Goal: Transaction & Acquisition: Purchase product/service

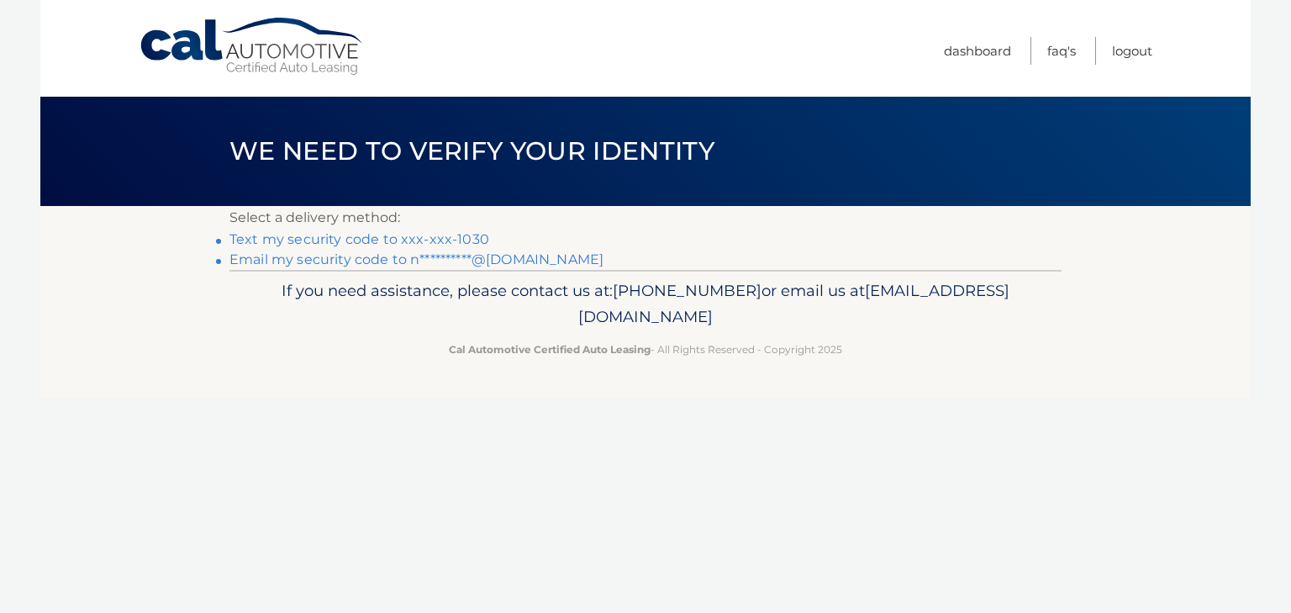
click at [324, 235] on link "Text my security code to xxx-xxx-1030" at bounding box center [360, 239] width 260 height 16
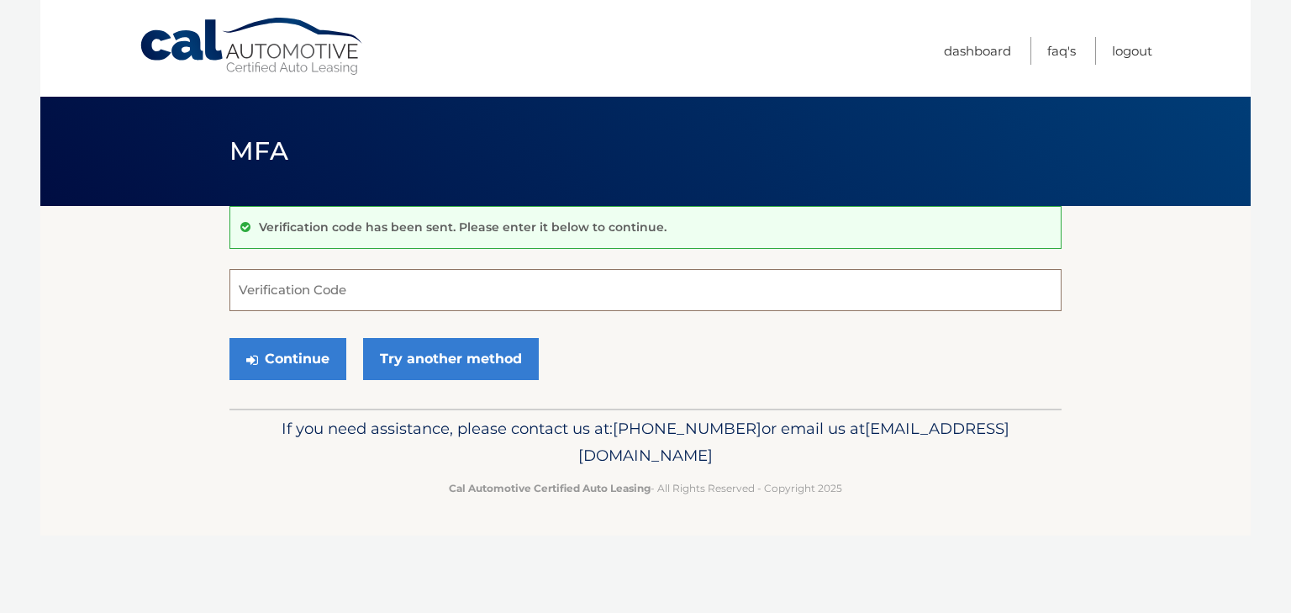
click at [306, 283] on input "Verification Code" at bounding box center [646, 290] width 832 height 42
type input "310795"
click at [304, 357] on button "Continue" at bounding box center [288, 359] width 117 height 42
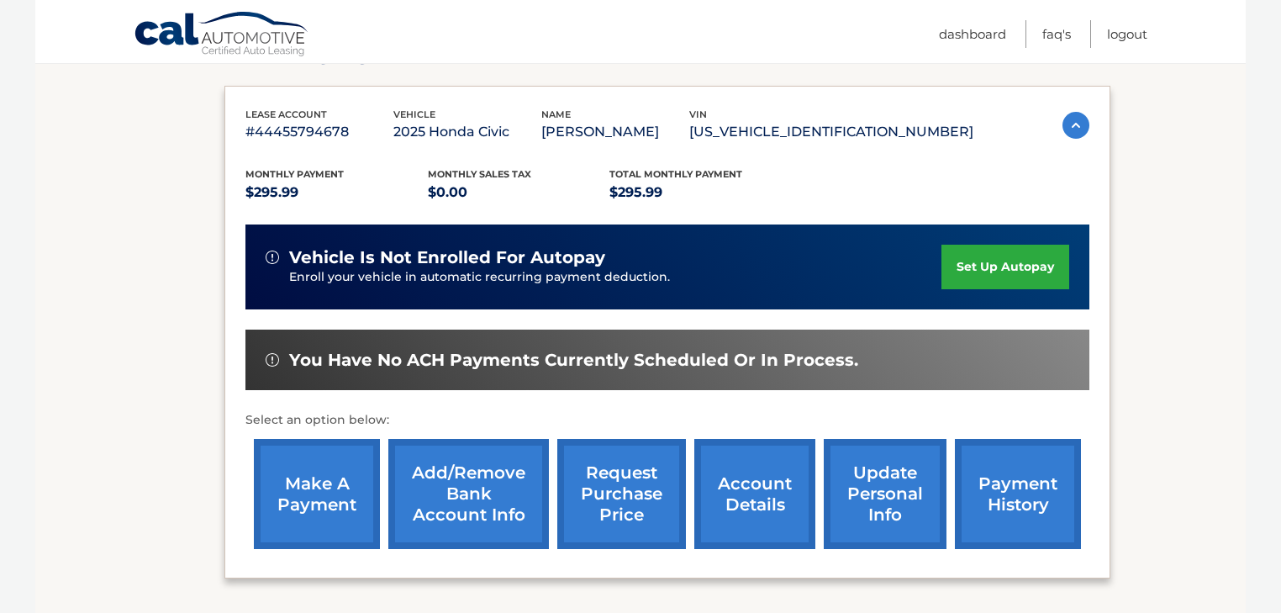
scroll to position [269, 0]
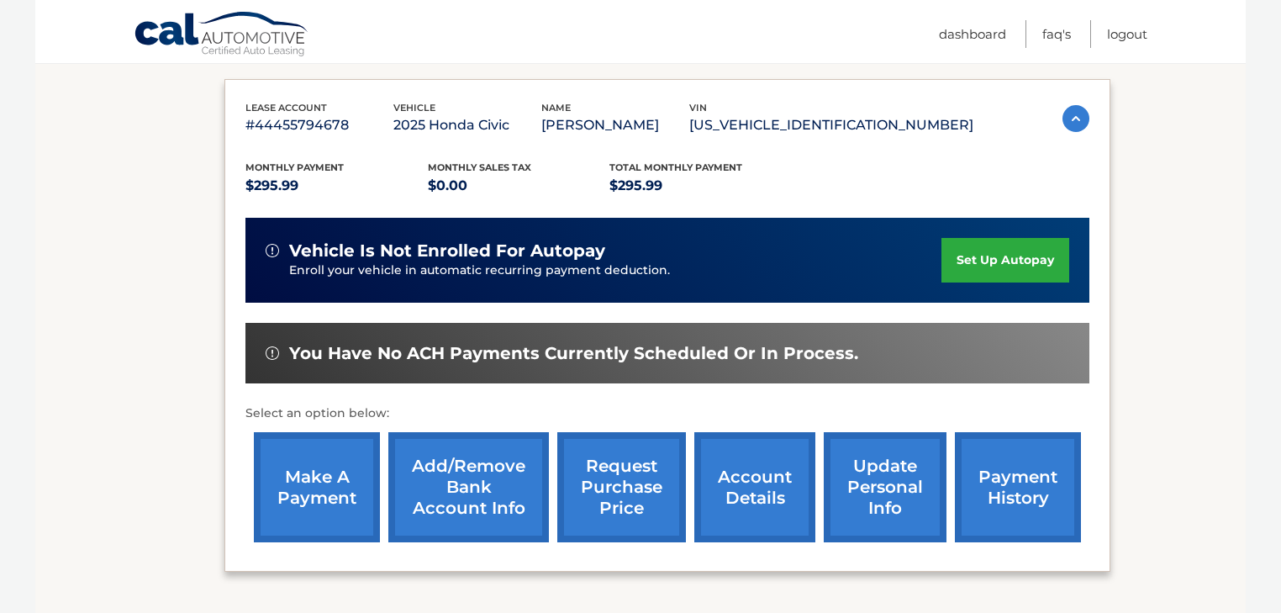
click at [337, 489] on link "make a payment" at bounding box center [317, 487] width 126 height 110
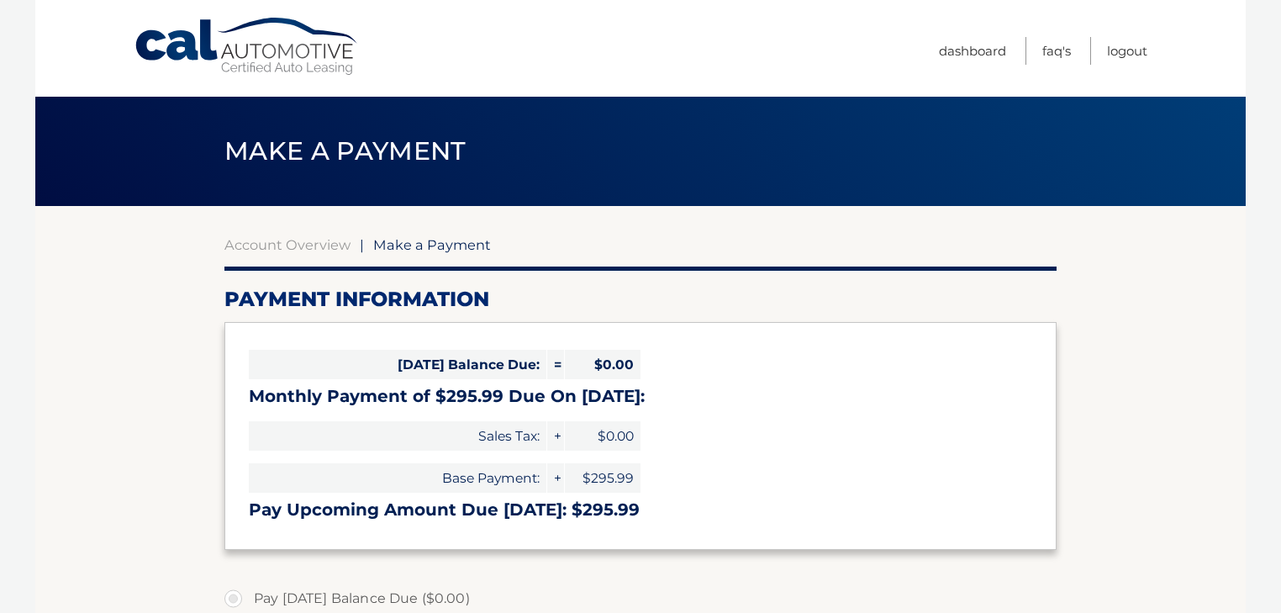
select select "MWM1MzA4NWQtNDgzNi00N2ExLTkxZjUtZDkyNGY3NmVhMjky"
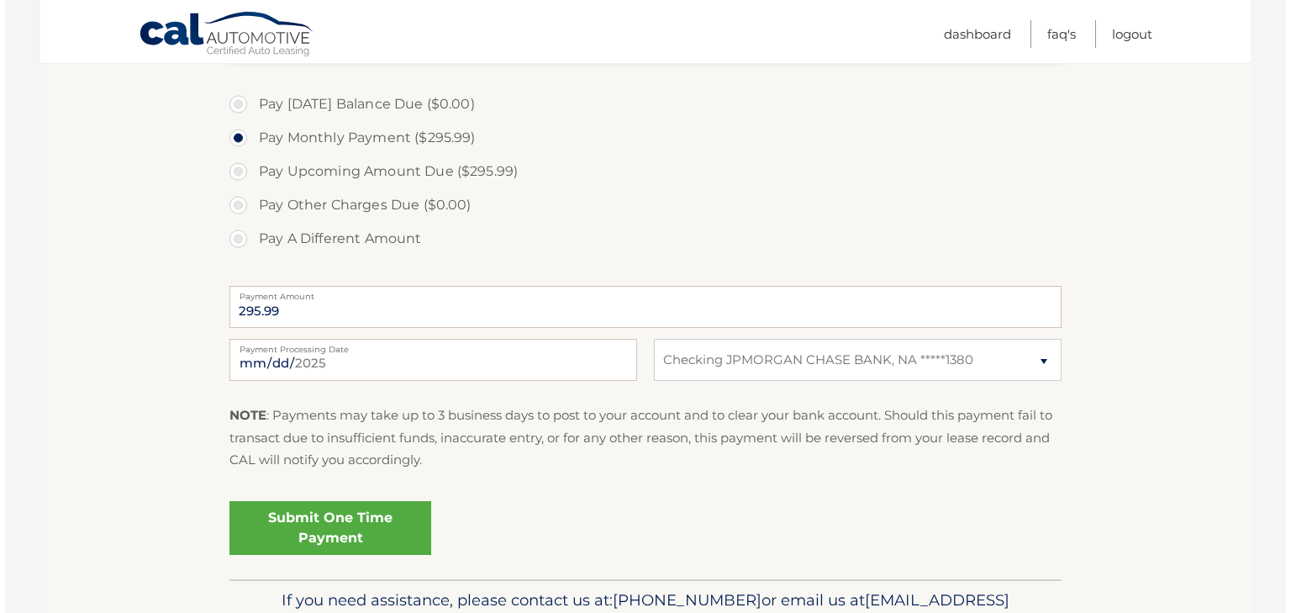
scroll to position [588, 0]
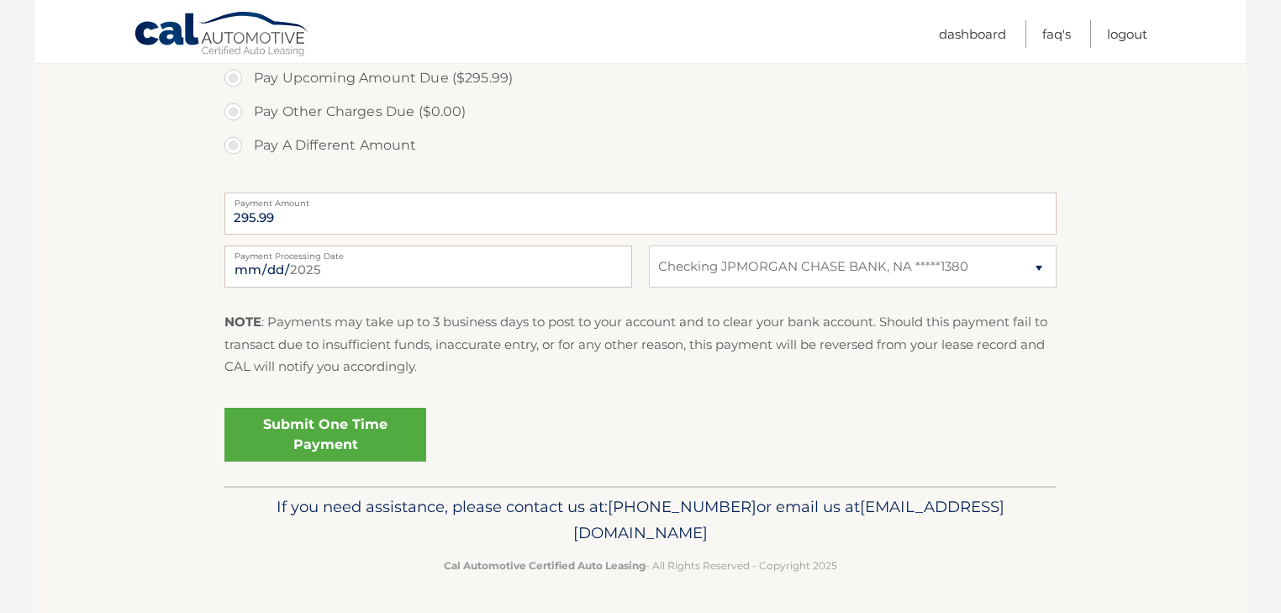
click at [333, 436] on link "Submit One Time Payment" at bounding box center [325, 435] width 202 height 54
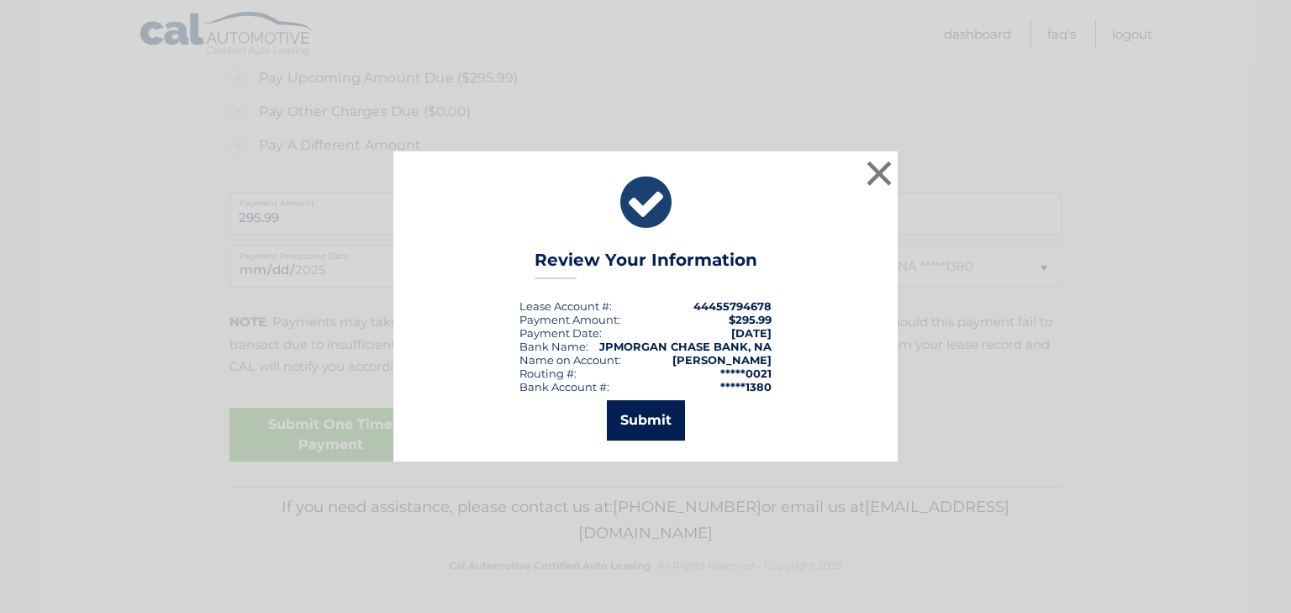
click at [652, 415] on button "Submit" at bounding box center [646, 420] width 78 height 40
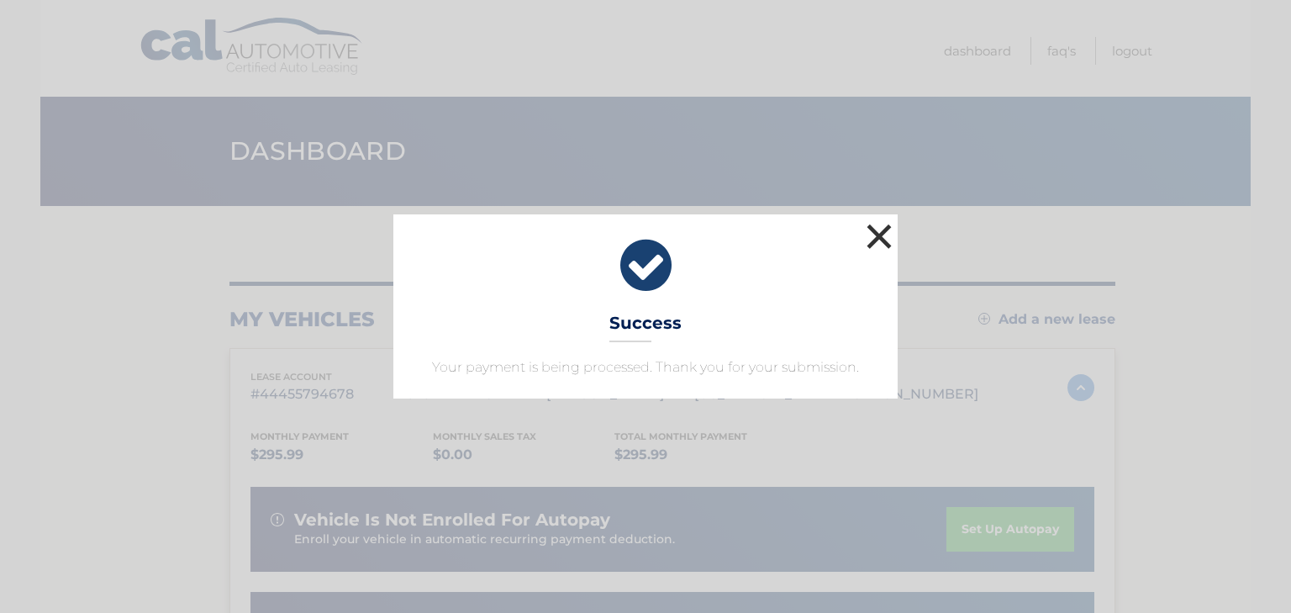
click at [871, 224] on button "×" at bounding box center [880, 236] width 34 height 34
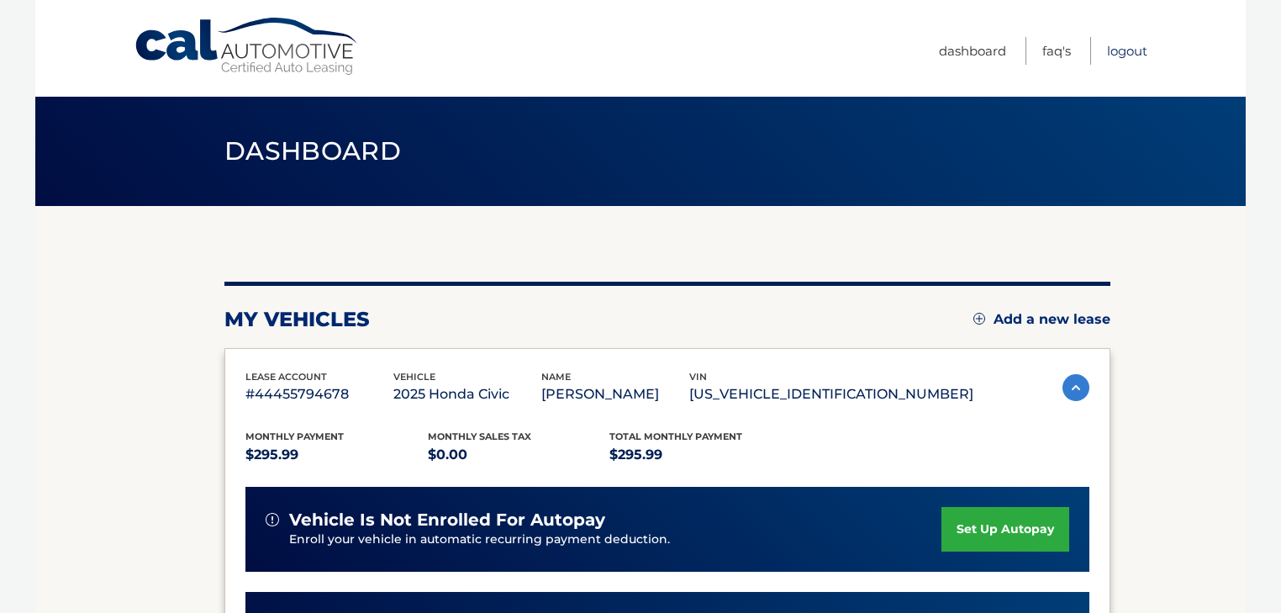
click at [1122, 55] on link "Logout" at bounding box center [1127, 51] width 40 height 28
